Goal: Task Accomplishment & Management: Manage account settings

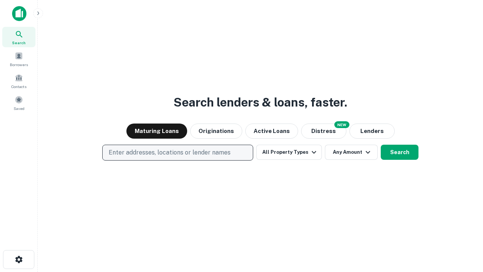
click at [177, 152] on p "Enter addresses, locations or lender names" at bounding box center [170, 152] width 122 height 9
type input "**********"
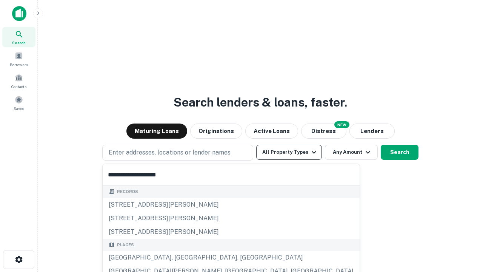
click at [180, 257] on div "[GEOGRAPHIC_DATA], [GEOGRAPHIC_DATA], [GEOGRAPHIC_DATA]" at bounding box center [231, 257] width 257 height 14
click at [289, 152] on button "All Property Types" at bounding box center [289, 151] width 66 height 15
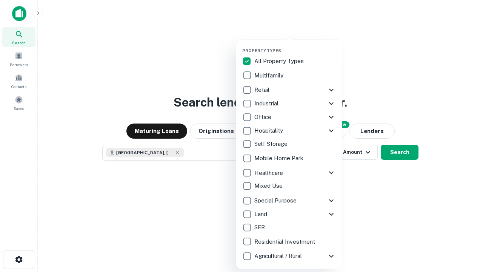
click at [295, 46] on button "button" at bounding box center [295, 46] width 106 height 0
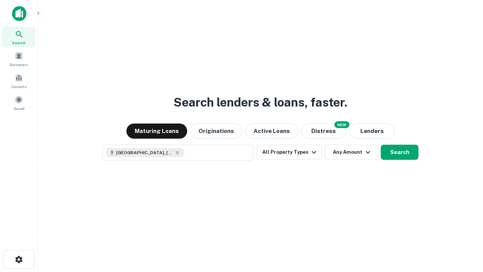
scroll to position [12, 0]
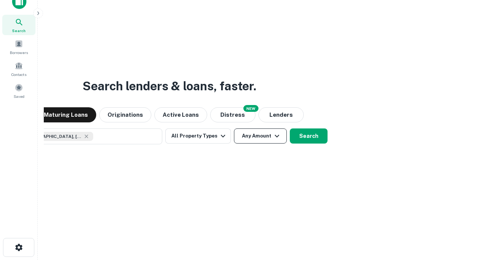
click at [234, 128] on button "Any Amount" at bounding box center [260, 135] width 53 height 15
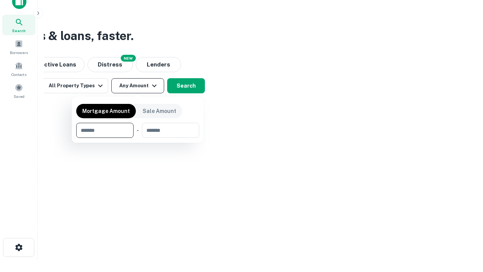
type input "*******"
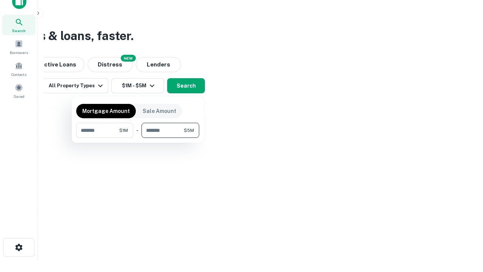
type input "*******"
click at [138, 138] on button "button" at bounding box center [137, 138] width 123 height 0
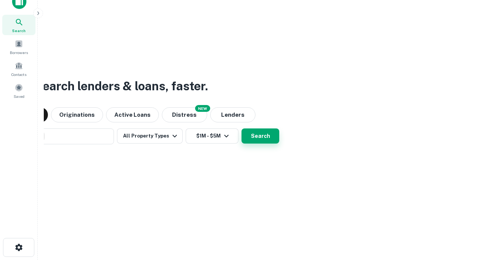
click at [241, 128] on button "Search" at bounding box center [260, 135] width 38 height 15
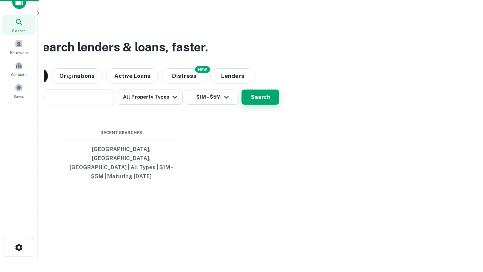
scroll to position [25, 213]
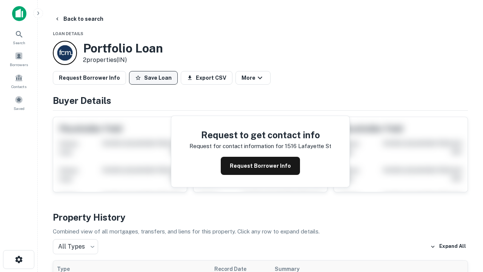
click at [153, 78] on button "Save Loan" at bounding box center [153, 78] width 49 height 14
click at [155, 78] on button "Loan Saved" at bounding box center [155, 78] width 52 height 14
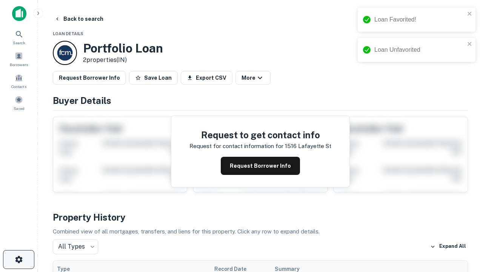
click at [18, 259] on icon "button" at bounding box center [18, 259] width 9 height 9
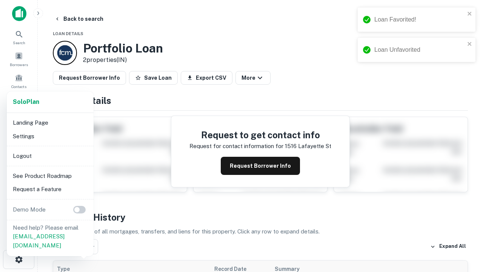
click at [50, 155] on li "Logout" at bounding box center [50, 156] width 81 height 14
